Goal: Task Accomplishment & Management: Use online tool/utility

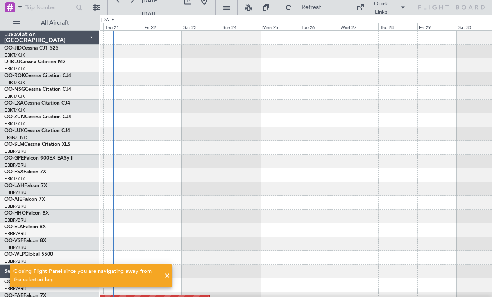
click at [120, 112] on div at bounding box center [296, 107] width 392 height 14
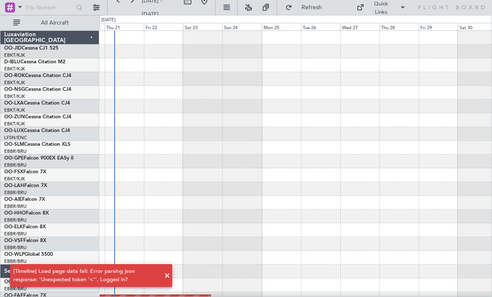
click at [168, 275] on span at bounding box center [167, 276] width 10 height 10
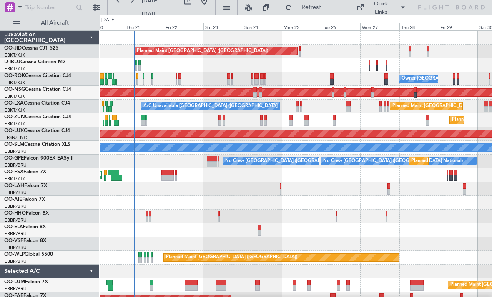
click at [266, 208] on div "Planned Maint [GEOGRAPHIC_DATA] ([GEOGRAPHIC_DATA]) Planned Maint [GEOGRAPHIC_D…" at bounding box center [296, 182] width 392 height 303
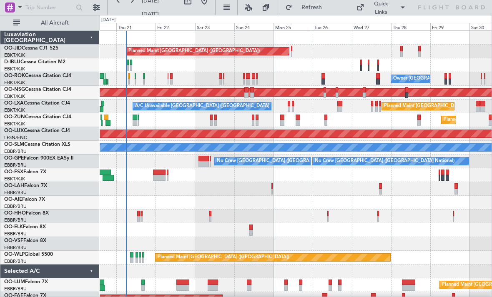
click at [169, 78] on div "Planned Maint [GEOGRAPHIC_DATA] ([GEOGRAPHIC_DATA]) Planned Maint [GEOGRAPHIC_D…" at bounding box center [296, 189] width 392 height 316
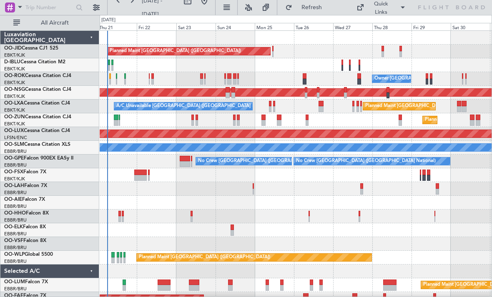
click at [336, 76] on div "Planned Maint [GEOGRAPHIC_DATA] ([GEOGRAPHIC_DATA]) Planned Maint [GEOGRAPHIC_D…" at bounding box center [296, 189] width 392 height 316
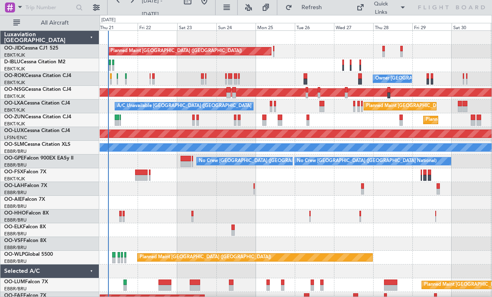
click at [280, 215] on div "Planned Maint [GEOGRAPHIC_DATA] ([GEOGRAPHIC_DATA]) Planned Maint [GEOGRAPHIC_D…" at bounding box center [296, 189] width 392 height 316
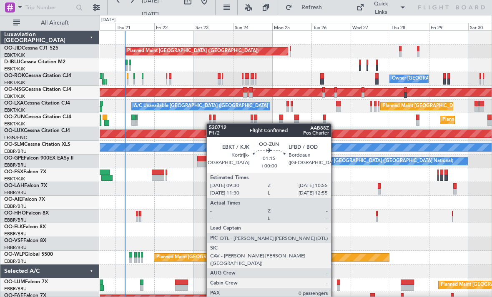
click at [210, 123] on div at bounding box center [210, 123] width 3 height 6
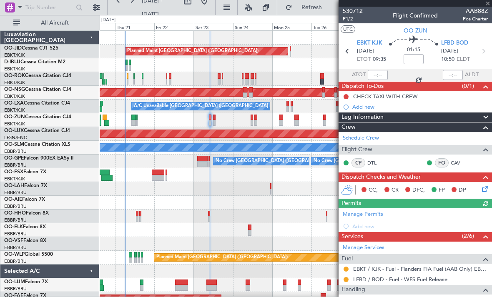
click at [487, 3] on div at bounding box center [414, 3] width 153 height 7
click at [488, 3] on span at bounding box center [487, 4] width 8 height 8
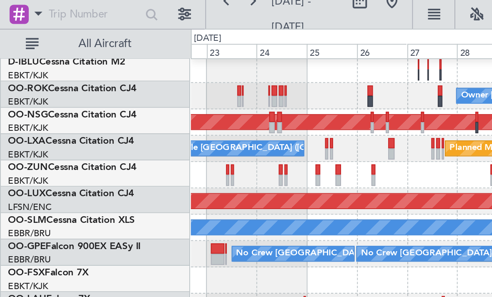
scroll to position [30, 0]
